Goal: Task Accomplishment & Management: Complete application form

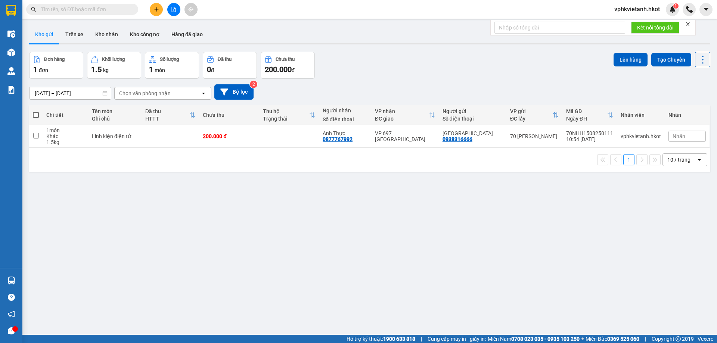
click at [157, 8] on icon "plus" at bounding box center [156, 9] width 5 height 5
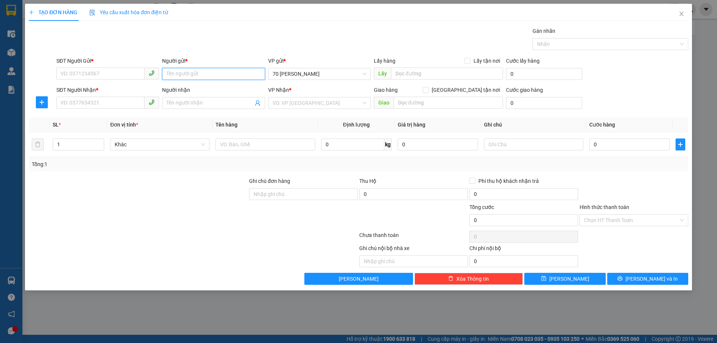
click at [183, 72] on input "Người gửi *" at bounding box center [213, 74] width 103 height 12
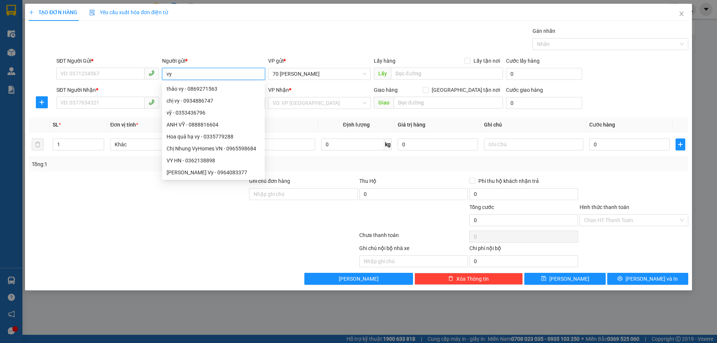
type input "v"
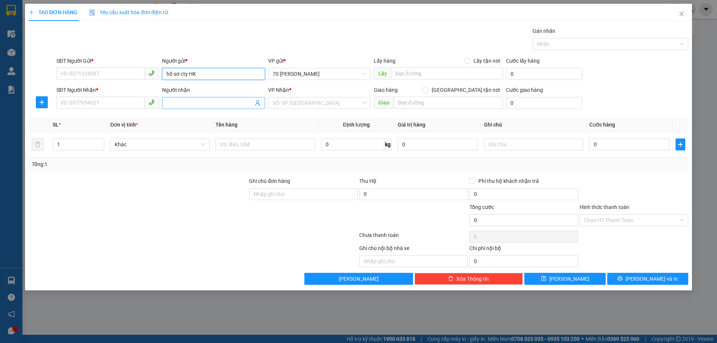
type input "hồ sơ cty HK"
click at [227, 105] on input "Người nhận" at bounding box center [210, 103] width 86 height 8
type input "v"
paste input "hồ sơ cty HK"
click at [103, 80] on span at bounding box center [107, 74] width 103 height 12
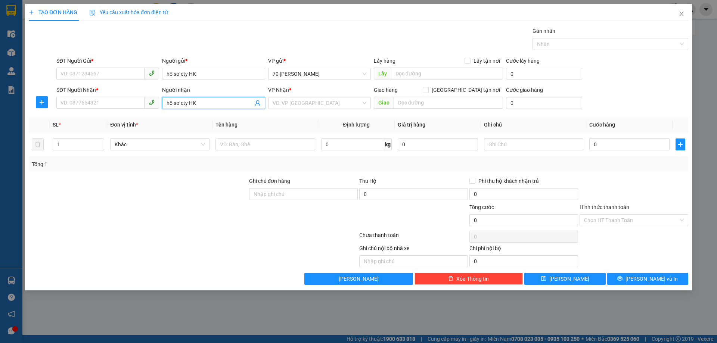
type input "hồ sơ cty HK"
click at [105, 72] on input "SĐT Người Gửi *" at bounding box center [100, 74] width 88 height 12
type input "1"
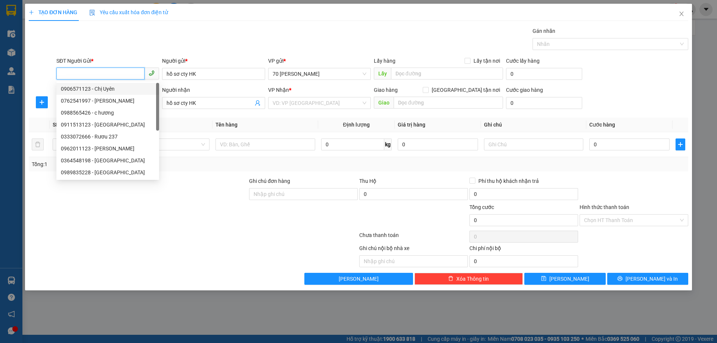
click at [117, 73] on input "SĐT Người Gửi *" at bounding box center [100, 74] width 88 height 12
click at [229, 118] on th "Tên hàng" at bounding box center [265, 125] width 105 height 15
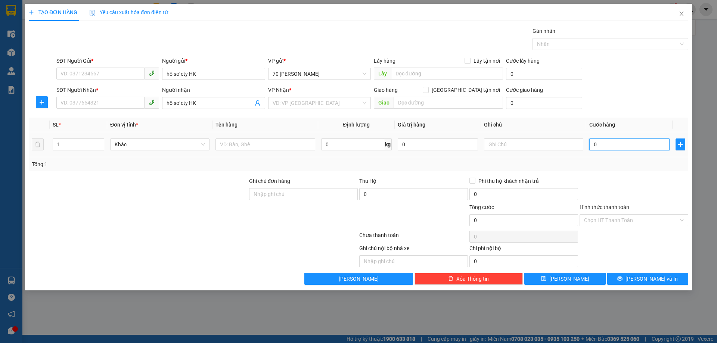
click at [636, 148] on input "0" at bounding box center [629, 145] width 80 height 12
type input "1"
type input "10"
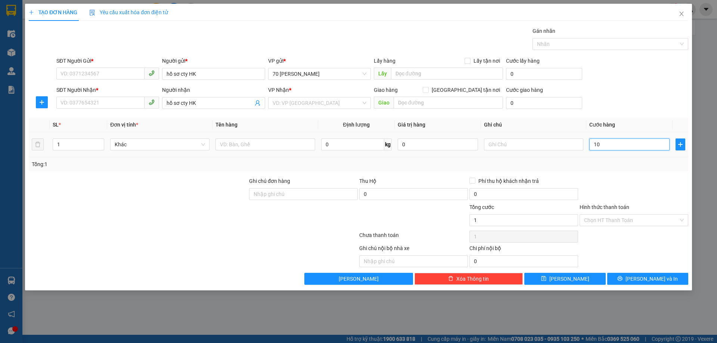
type input "10"
type input "100"
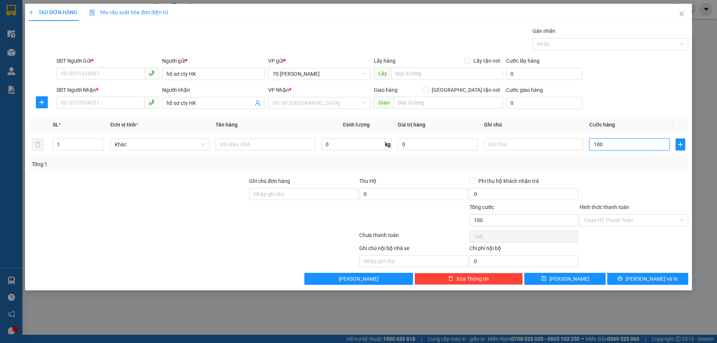
type input "1.000"
type input "1.000.000"
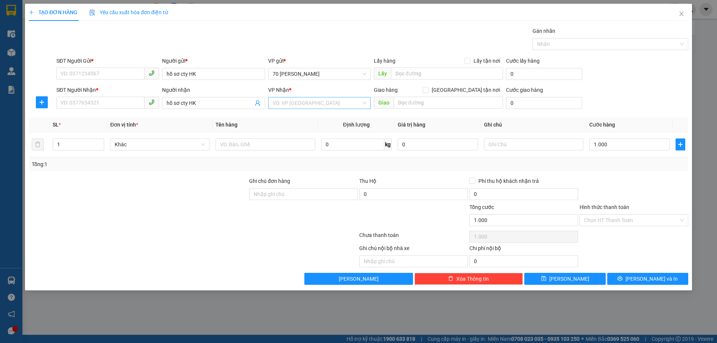
type input "1.000.000"
click at [325, 99] on input "search" at bounding box center [317, 102] width 89 height 11
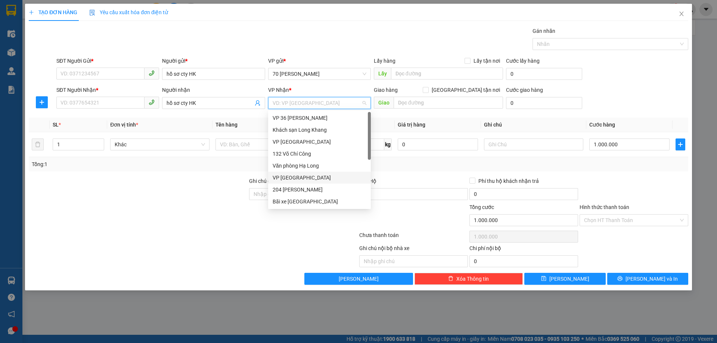
click at [326, 177] on div "VP [GEOGRAPHIC_DATA]" at bounding box center [320, 178] width 94 height 8
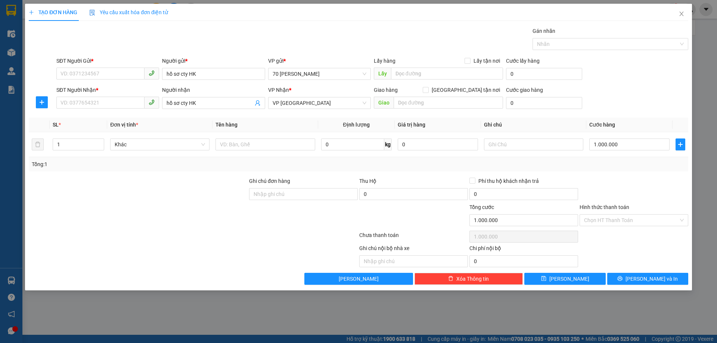
click at [614, 272] on div "Transit Pickup Surcharge Ids Transit Deliver Surcharge Ids Transit Deliver Surc…" at bounding box center [359, 156] width 660 height 258
click at [615, 273] on button "[PERSON_NAME] và In" at bounding box center [647, 279] width 81 height 12
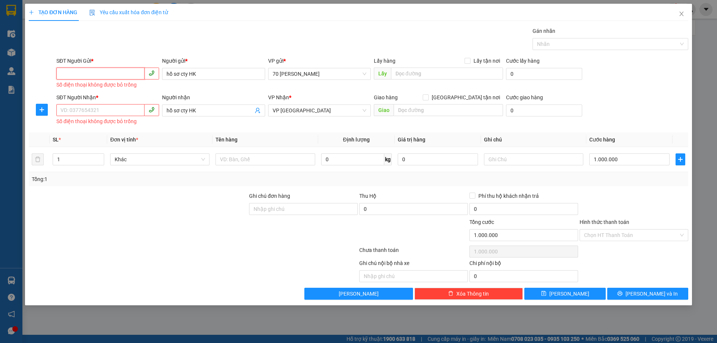
click at [110, 72] on input "SĐT Người Gửi *" at bounding box center [100, 74] width 88 height 12
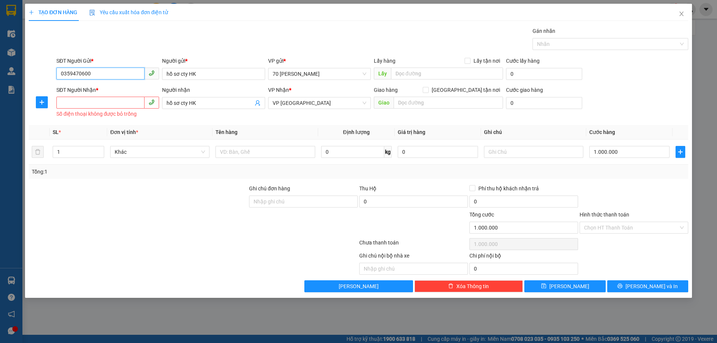
type input "0359470600"
click at [121, 99] on input "SĐT Người Nhận *" at bounding box center [100, 103] width 88 height 12
paste input "0359470600"
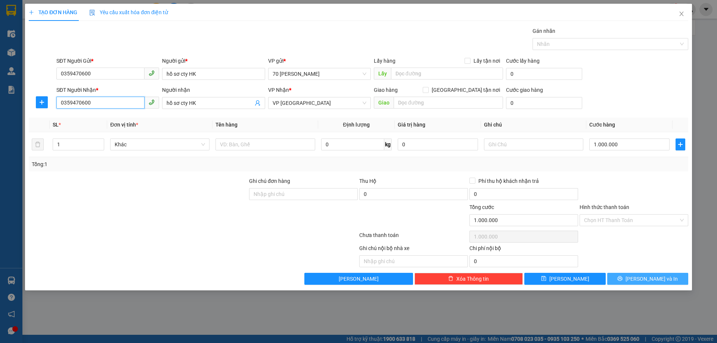
type input "0359470600"
click at [672, 277] on button "[PERSON_NAME] và In" at bounding box center [647, 279] width 81 height 12
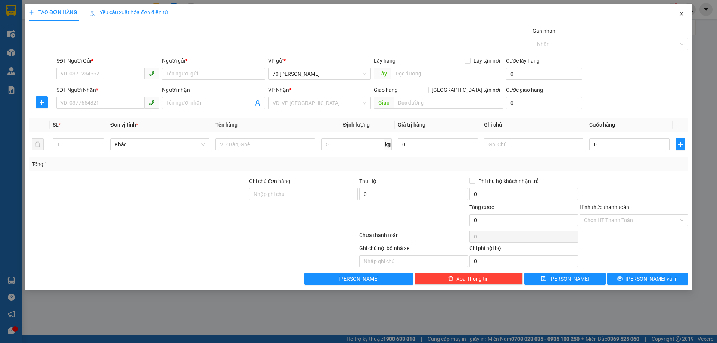
click at [685, 14] on span "Close" at bounding box center [681, 14] width 21 height 21
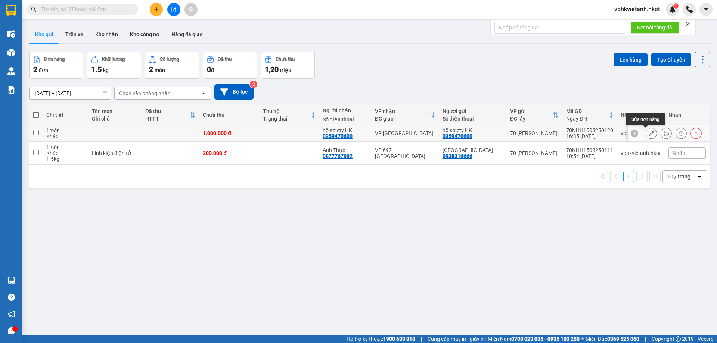
click at [649, 134] on button at bounding box center [651, 133] width 10 height 13
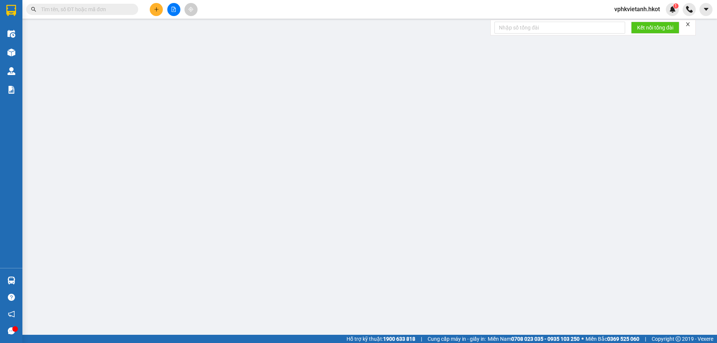
type input "0359470600"
type input "hồ sơ cty HK"
type input "0359470600"
type input "hồ sơ cty HK"
type input "1.000.000"
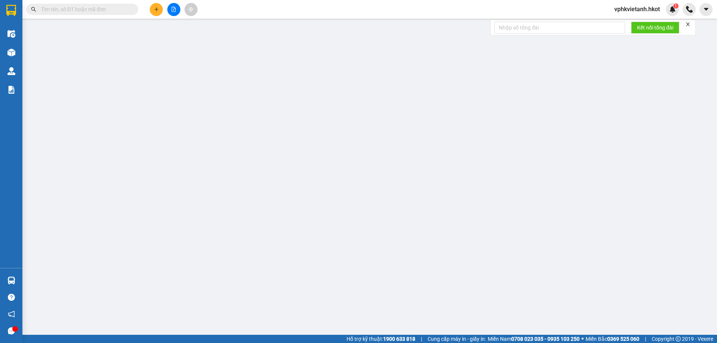
type input "1.000.000"
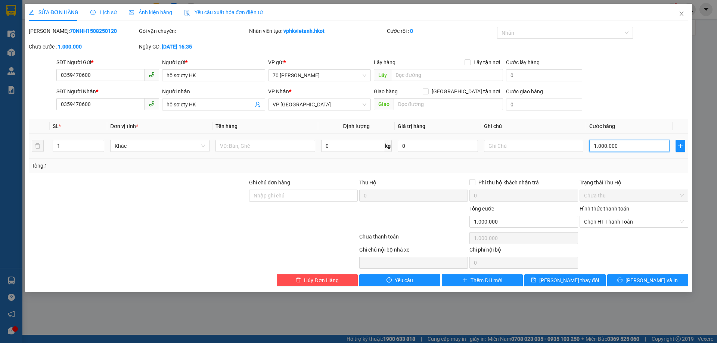
click at [623, 147] on input "1.000.000" at bounding box center [629, 146] width 80 height 12
type input "0"
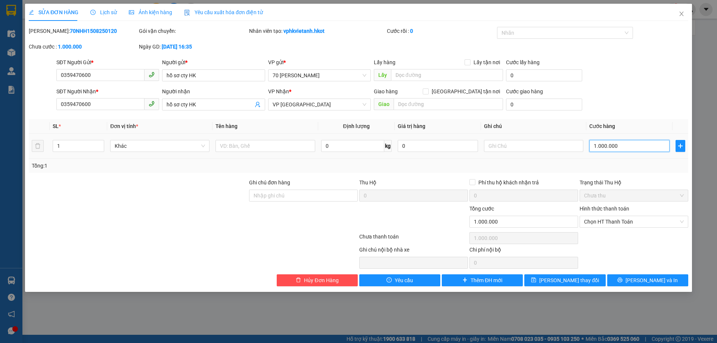
type input "0"
type input "1"
type input "01"
type input "10"
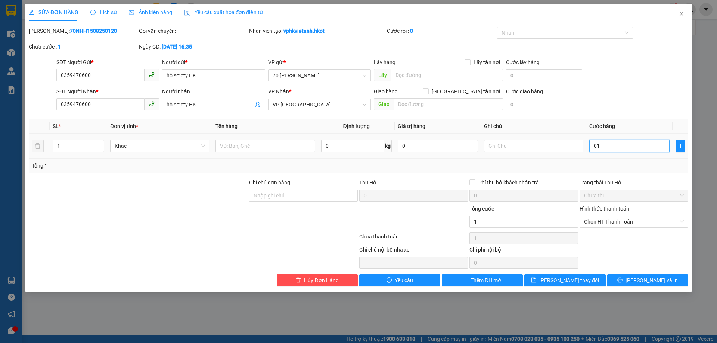
type input "10"
type input "010"
type input "100"
type input "01.000"
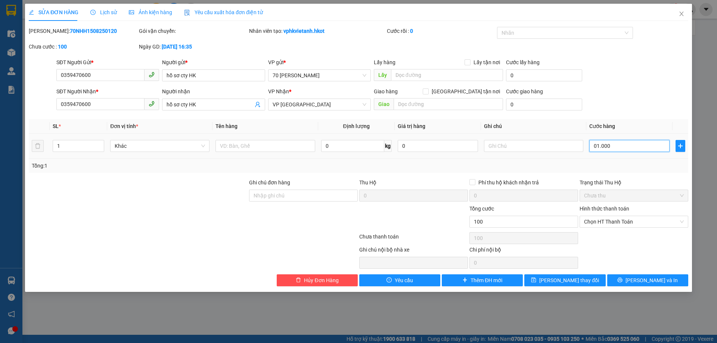
type input "1.000"
type input "01.000"
type input "1.000.000"
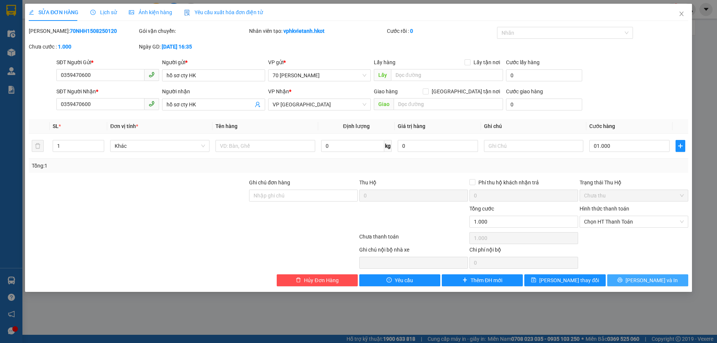
type input "1.000.000"
click at [677, 280] on button "[PERSON_NAME] và In" at bounding box center [647, 281] width 81 height 12
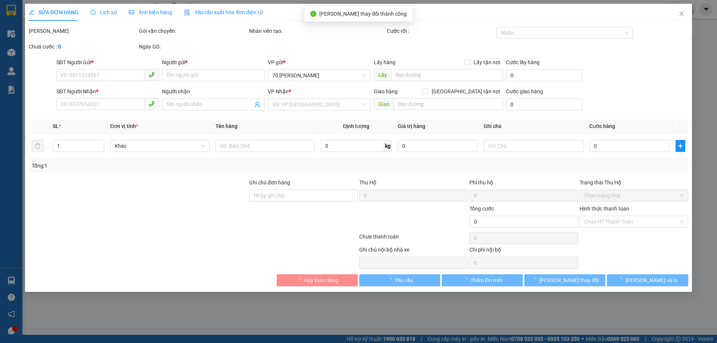
type input "0359470600"
type input "hồ sơ cty HK"
type input "0359470600"
type input "hồ sơ cty HK"
type input "1.000.000"
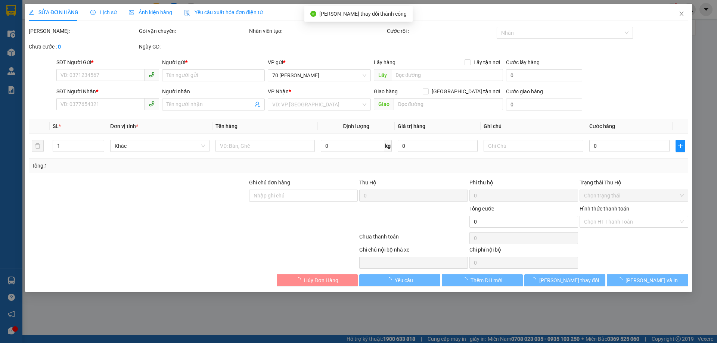
type input "1.000.000"
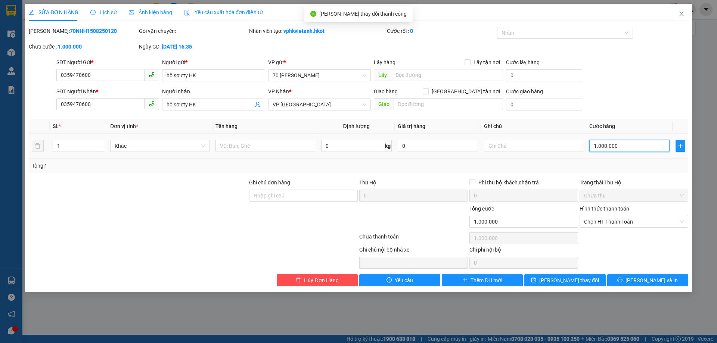
click at [638, 142] on input "1.000.000" at bounding box center [629, 146] width 80 height 12
type input "0"
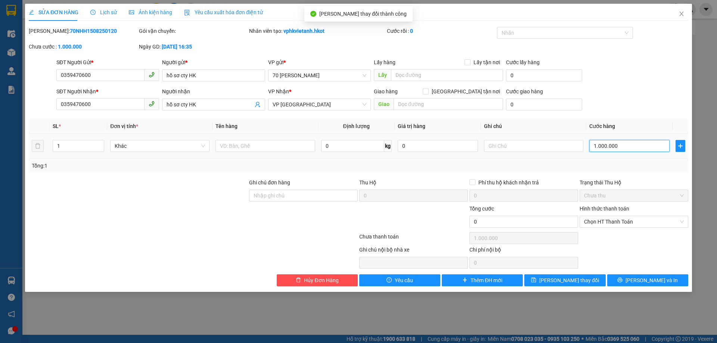
type input "0"
type input "1"
type input "01"
type input "10"
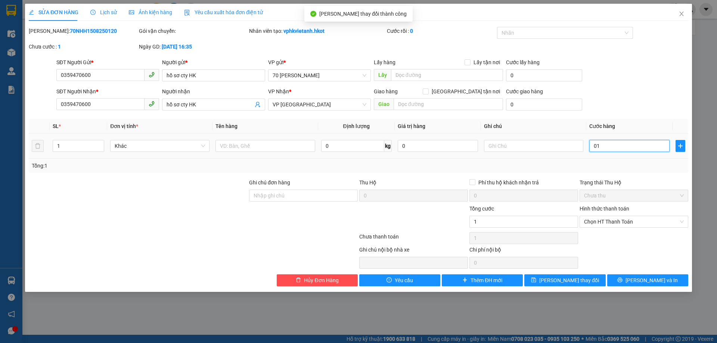
type input "10"
type input "010"
type input "100"
type input "0.100"
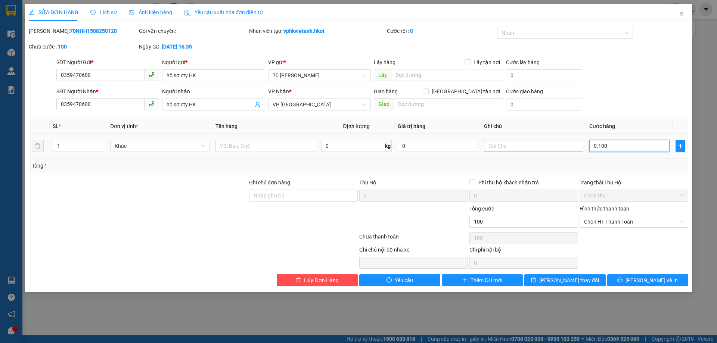
type input "1.000"
type input "01.000"
type input "1.000.000"
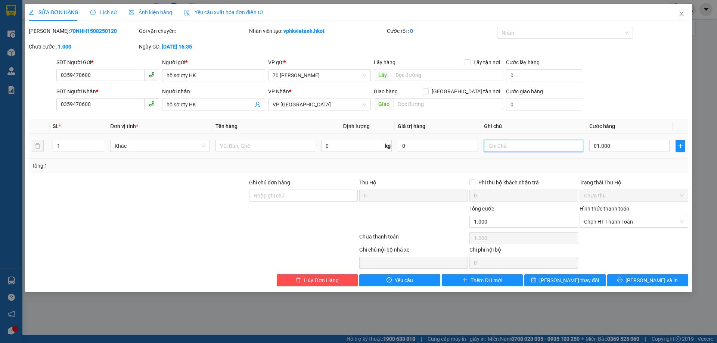
type input "1.000.000"
click at [576, 145] on input "text" at bounding box center [533, 146] width 99 height 12
click at [626, 145] on input "1.000.000" at bounding box center [629, 146] width 80 height 12
type input "0"
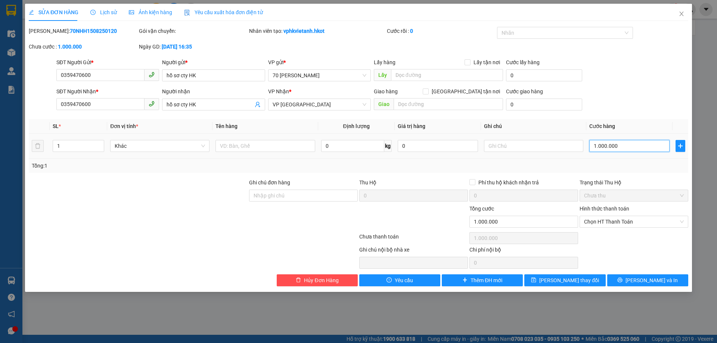
type input "0"
type input "1"
type input "01"
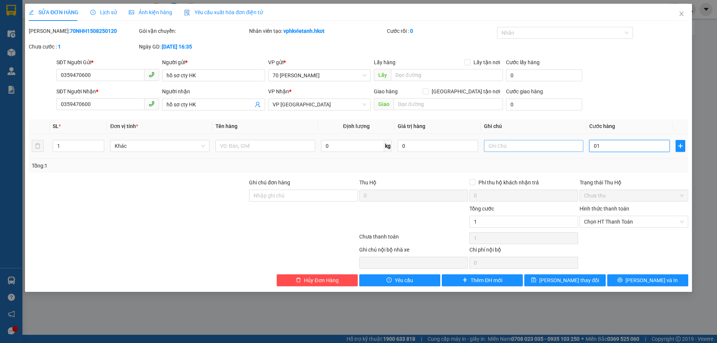
type input "10"
type input "010"
type input "10.000"
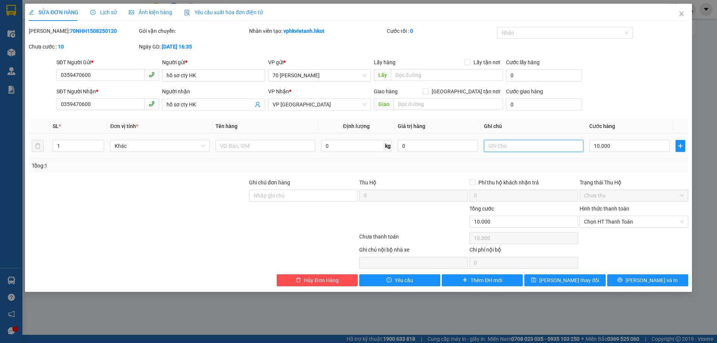
click at [551, 144] on input "text" at bounding box center [533, 146] width 99 height 12
click at [611, 145] on input "10.000" at bounding box center [629, 146] width 80 height 12
type input "0"
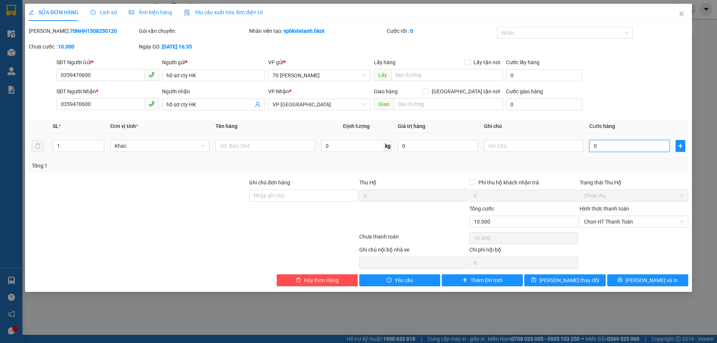
type input "0"
type input "01"
type input "1"
type input "01"
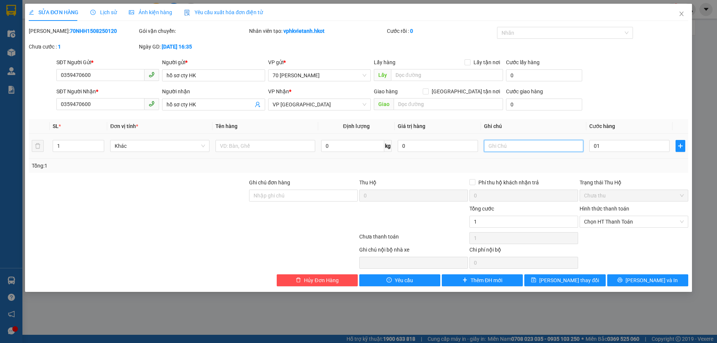
click at [538, 142] on input "text" at bounding box center [533, 146] width 99 height 12
type input "1.000"
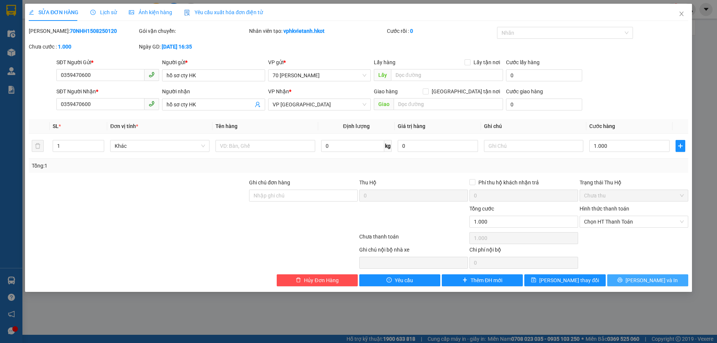
click at [629, 279] on button "[PERSON_NAME] và In" at bounding box center [647, 281] width 81 height 12
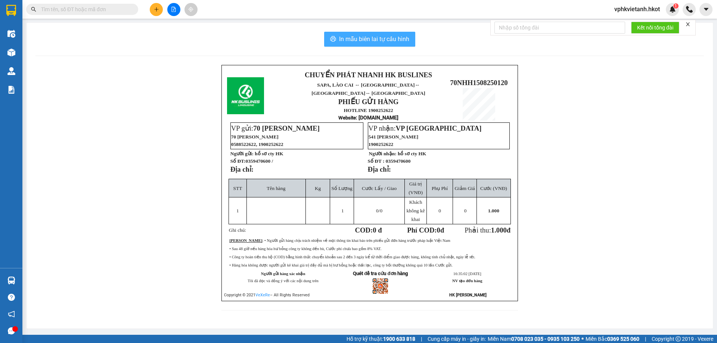
click at [383, 43] on span "In mẫu biên lai tự cấu hình" at bounding box center [374, 38] width 70 height 9
